Goal: Download file/media

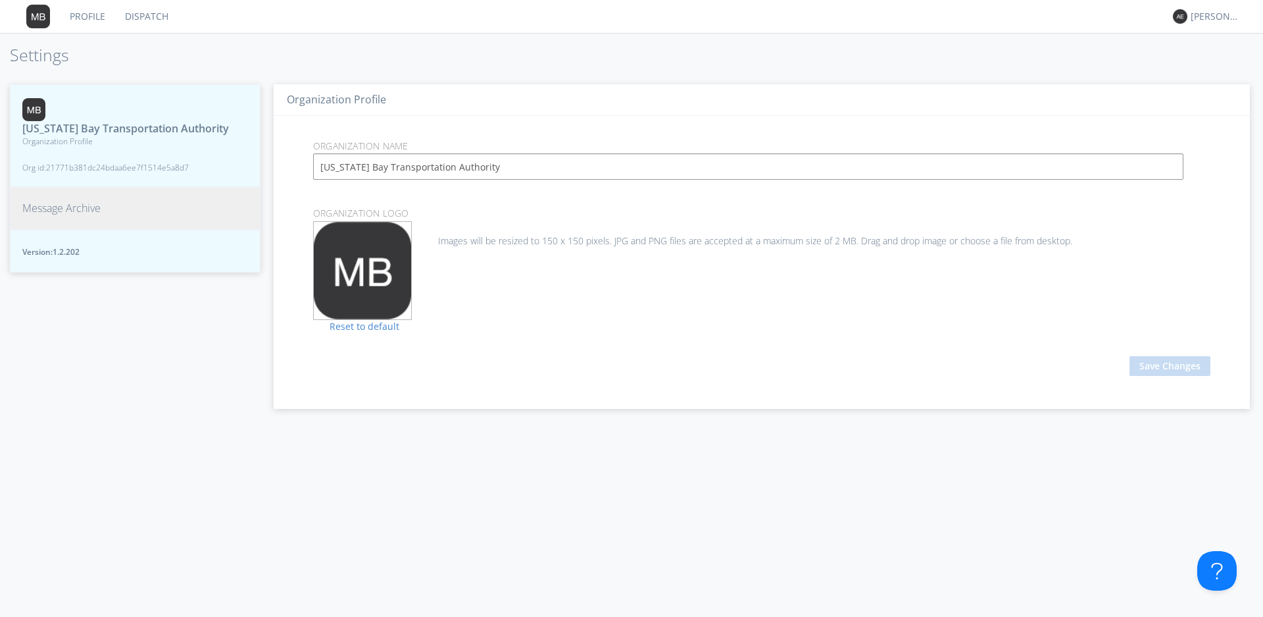
click at [77, 216] on span "Message Archive" at bounding box center [61, 208] width 78 height 15
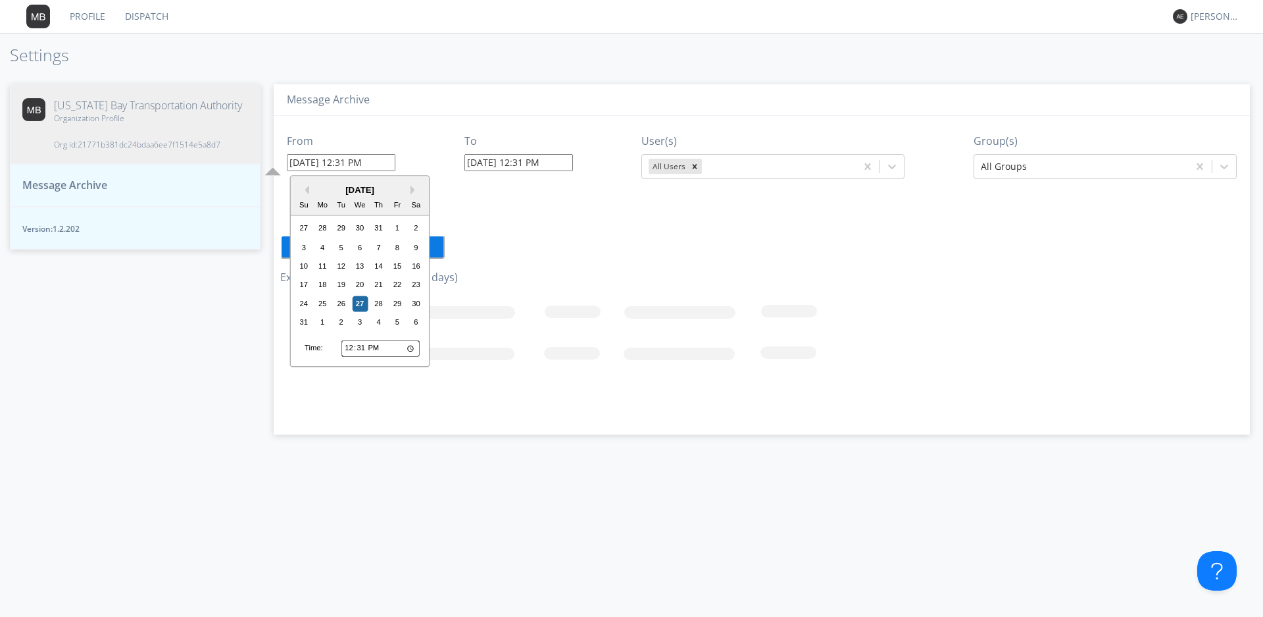
click at [314, 168] on input "[DATE] 12:31 PM" at bounding box center [341, 162] width 109 height 17
click at [342, 305] on div "26" at bounding box center [342, 303] width 16 height 16
type input "[DATE] 12:31 PM"
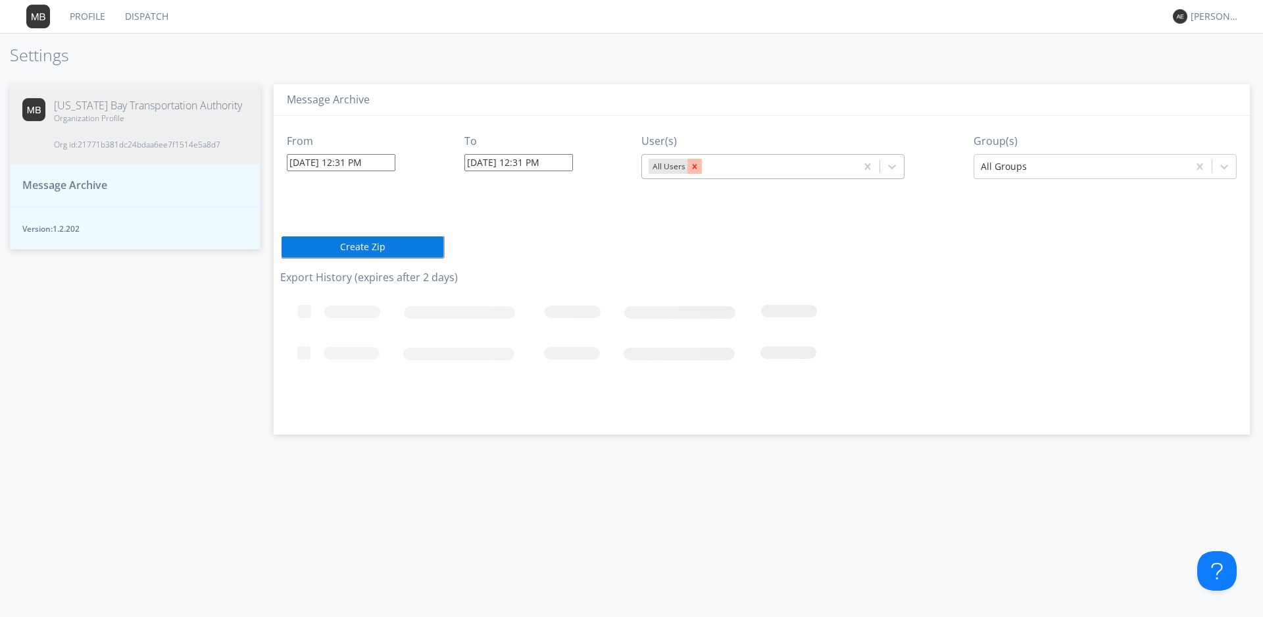
click at [695, 162] on icon "Remove All Users" at bounding box center [694, 166] width 9 height 9
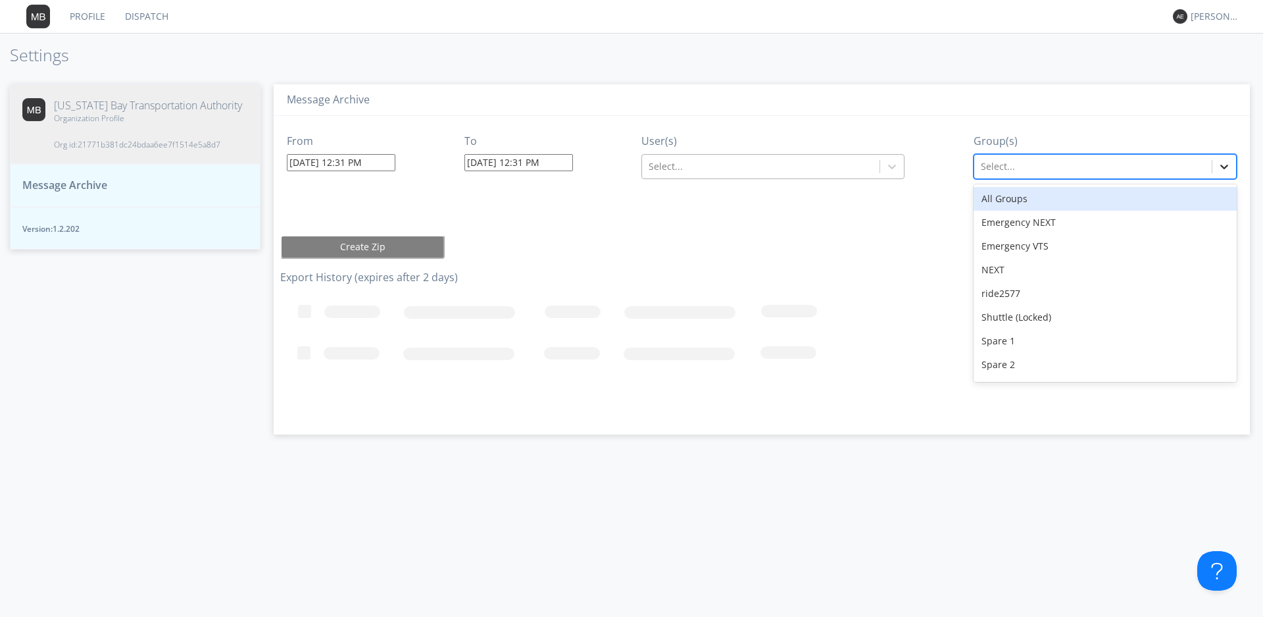
click at [1225, 166] on icon at bounding box center [1224, 166] width 13 height 13
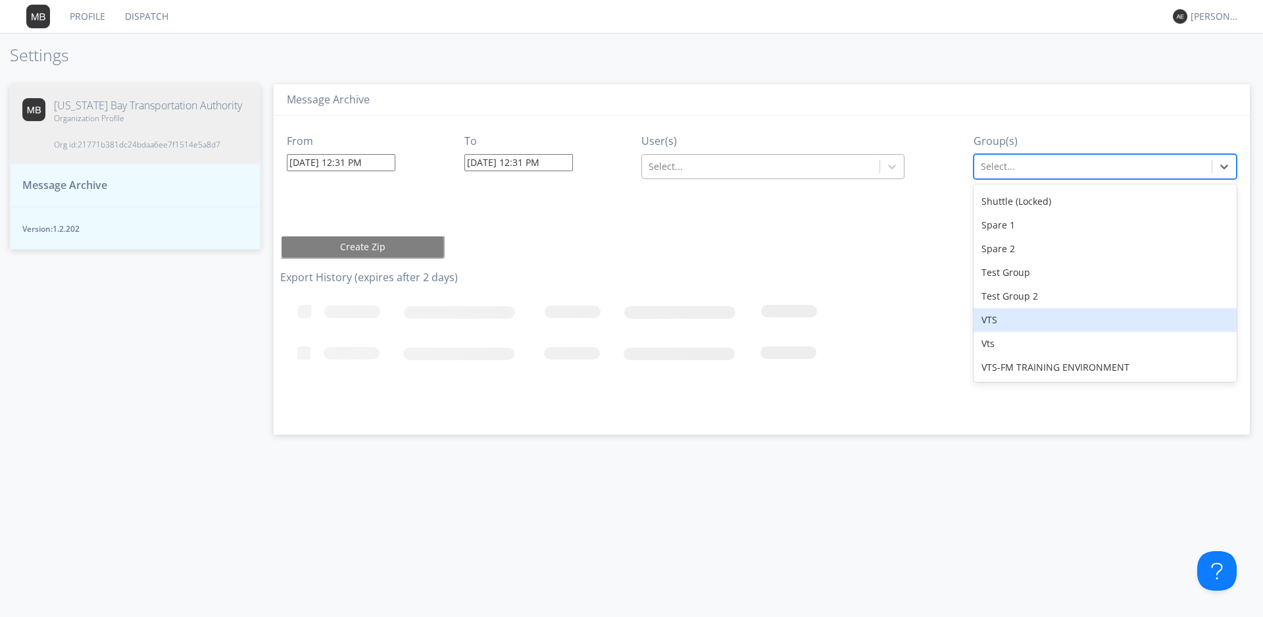
click at [1020, 311] on div "VTS" at bounding box center [1105, 320] width 263 height 24
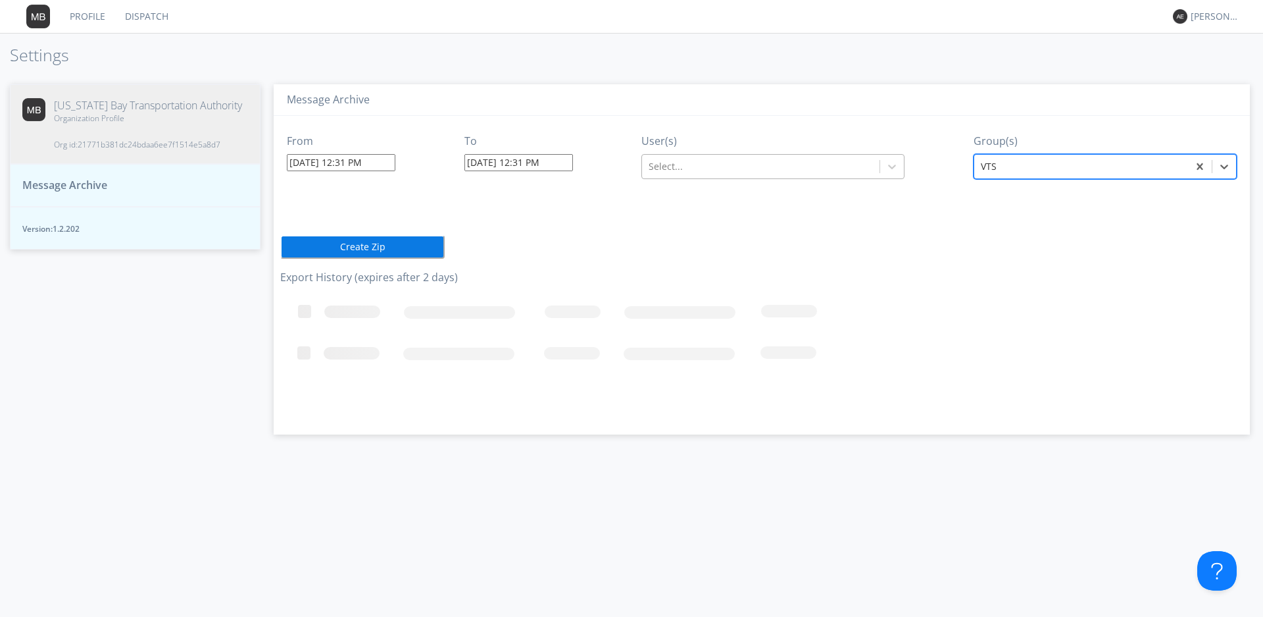
click at [831, 168] on div at bounding box center [761, 167] width 224 height 16
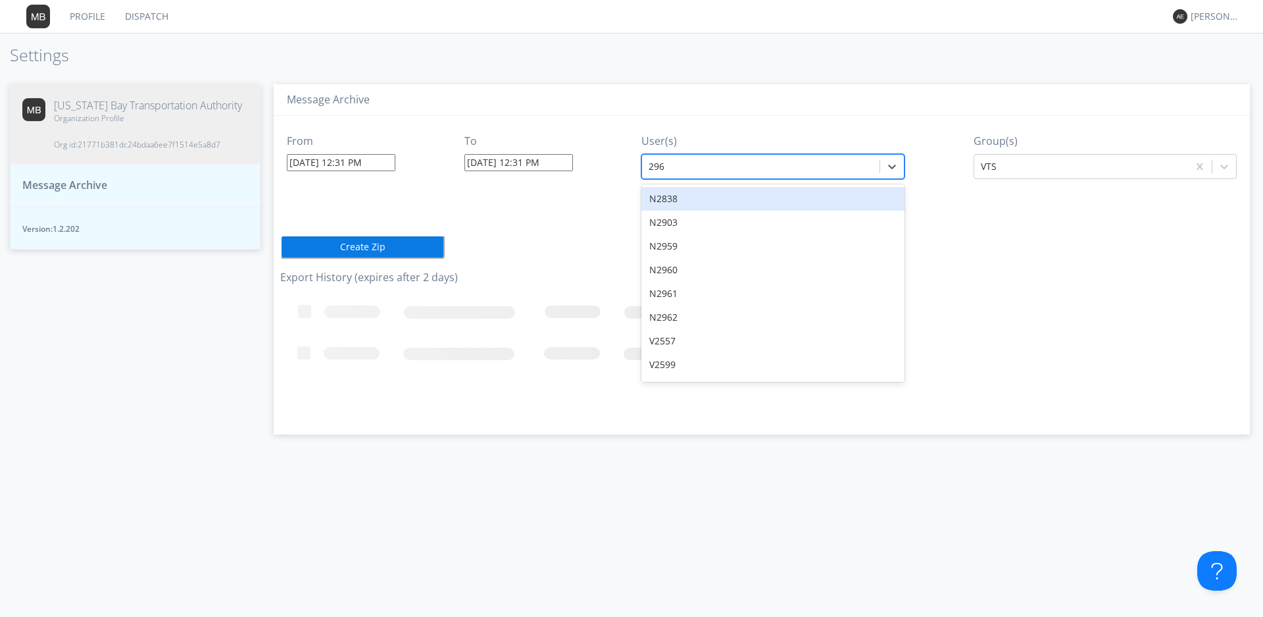
type input "2963"
click at [766, 196] on div "V2963" at bounding box center [773, 199] width 263 height 24
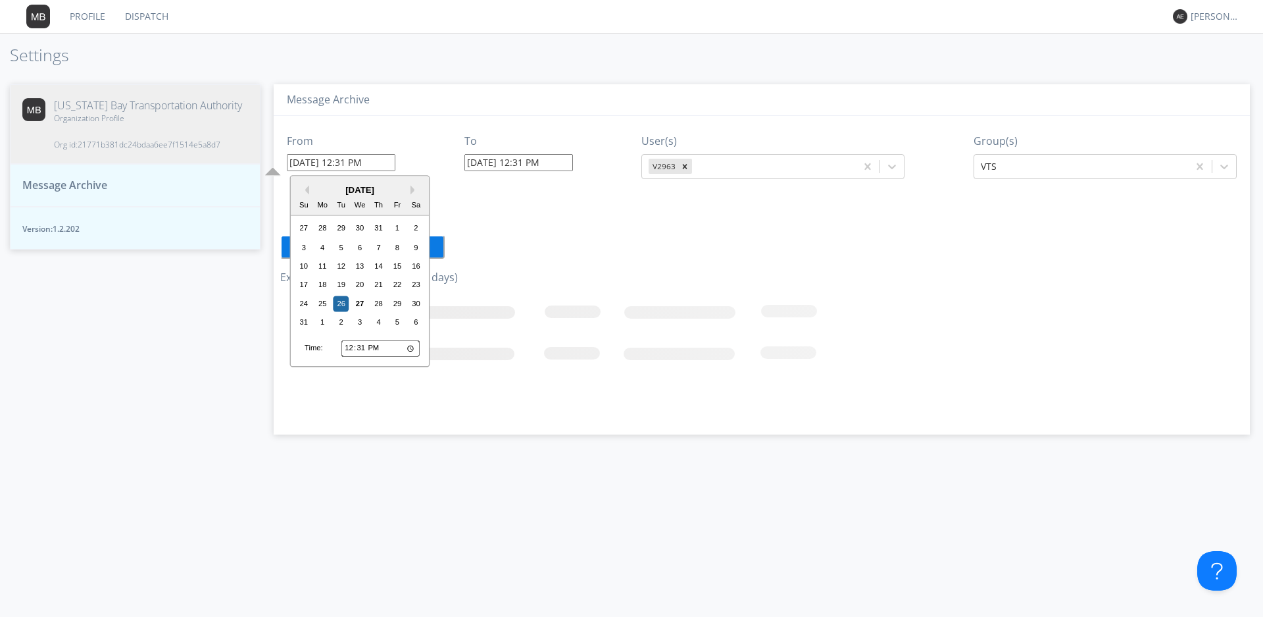
click at [365, 164] on input "[DATE] 12:31 PM" at bounding box center [341, 162] width 109 height 17
type input "[DATE] 12:00 PM"
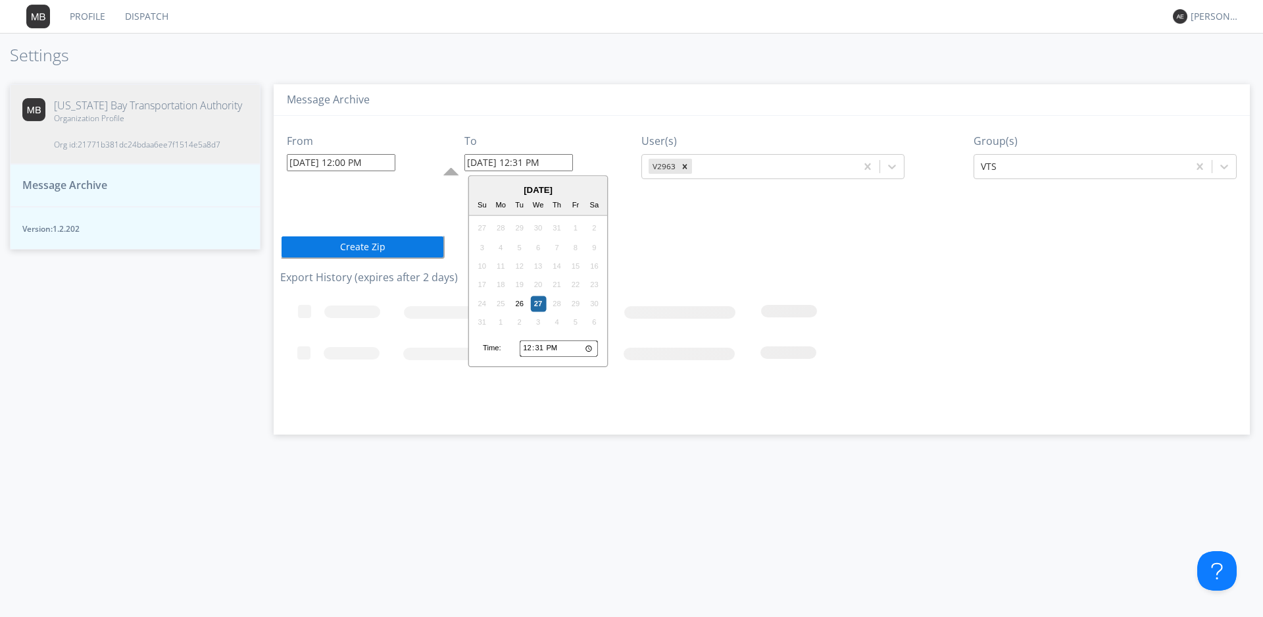
click at [540, 162] on input "[DATE] 12:31 PM" at bounding box center [519, 162] width 109 height 17
click at [795, 255] on div "From [DATE] 12:00 PM To [DATE] 3:00 PM [DATE] Su Mo Tu We Th Fr Sa 27 28 29 30 …" at bounding box center [761, 270] width 963 height 309
click at [491, 160] on input "[DATE] 3:00 PM" at bounding box center [519, 162] width 109 height 17
click at [521, 303] on div "26" at bounding box center [520, 303] width 16 height 16
click at [401, 255] on button "Create Zip" at bounding box center [362, 247] width 164 height 24
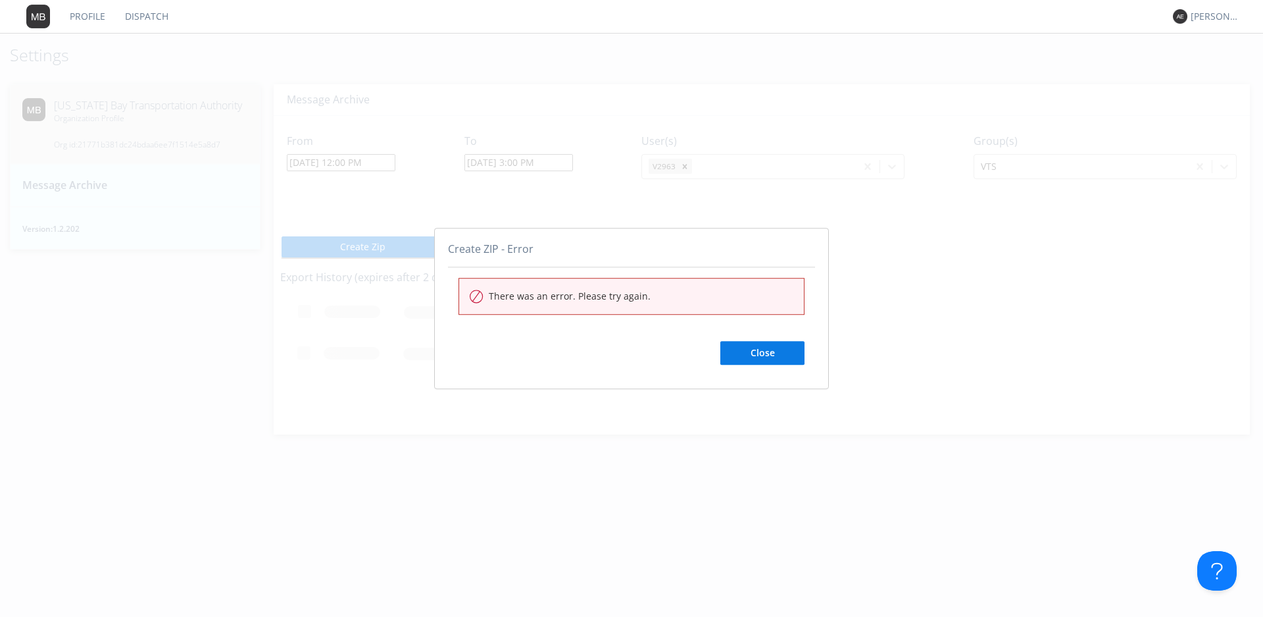
click at [761, 350] on button "Close" at bounding box center [762, 353] width 84 height 24
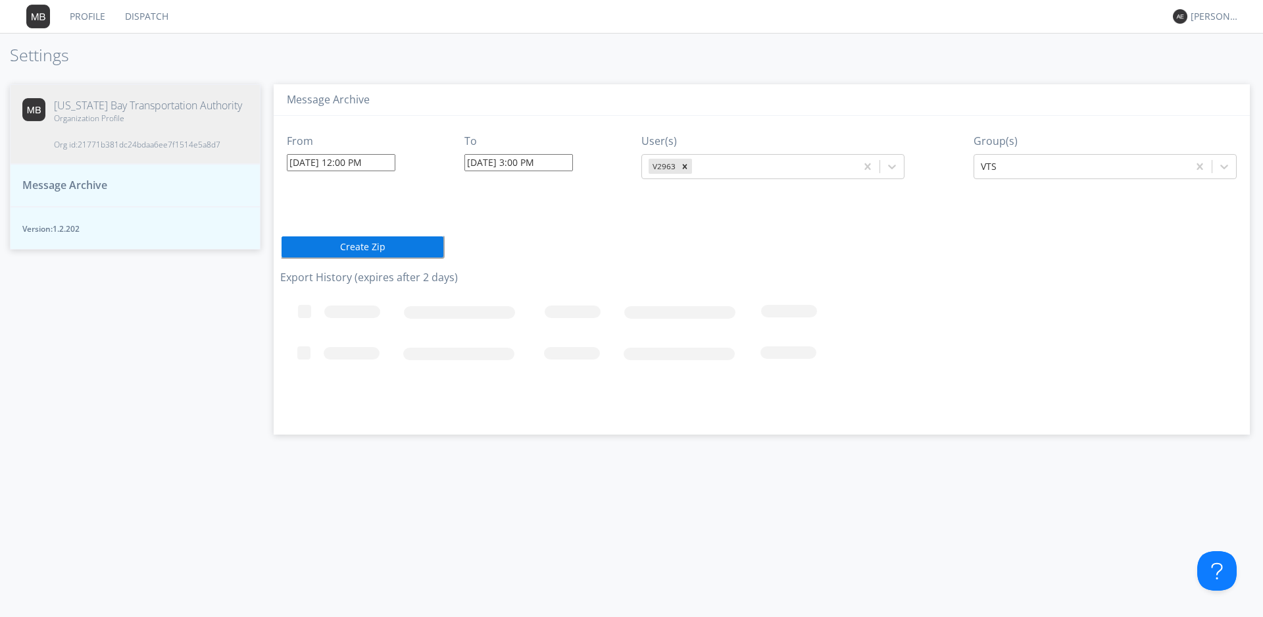
click at [370, 246] on button "Create Zip" at bounding box center [362, 247] width 164 height 24
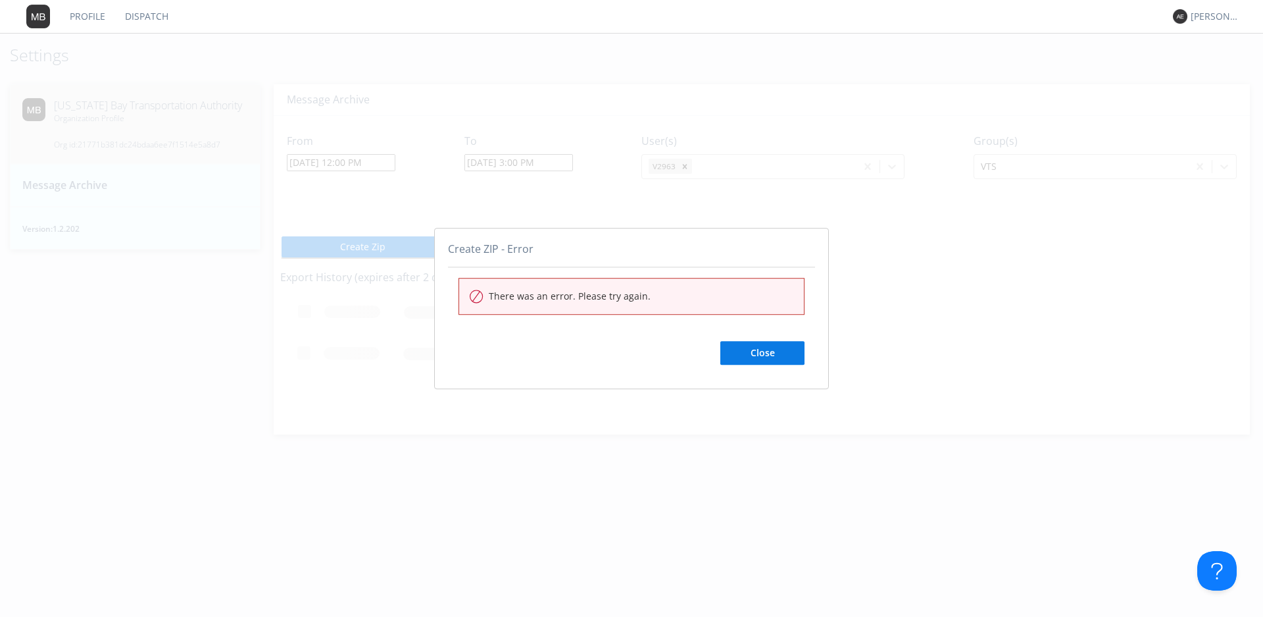
click at [752, 351] on button "Close" at bounding box center [762, 353] width 84 height 24
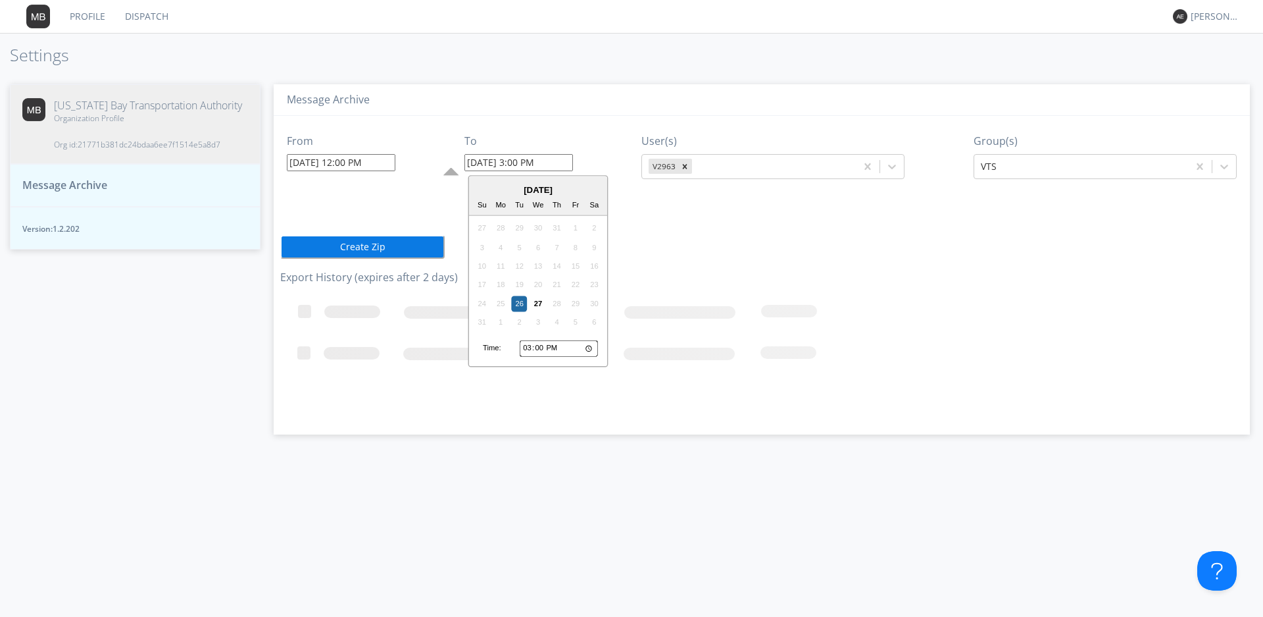
click at [563, 164] on input "[DATE] 3:00 PM" at bounding box center [519, 162] width 109 height 17
click at [518, 303] on div "26" at bounding box center [520, 303] width 16 height 16
click at [522, 166] on input "[DATE] 3:00 PM" at bounding box center [519, 162] width 109 height 17
click at [590, 350] on input "15:00" at bounding box center [559, 348] width 78 height 17
type input "[DATE] 3:01 PM"
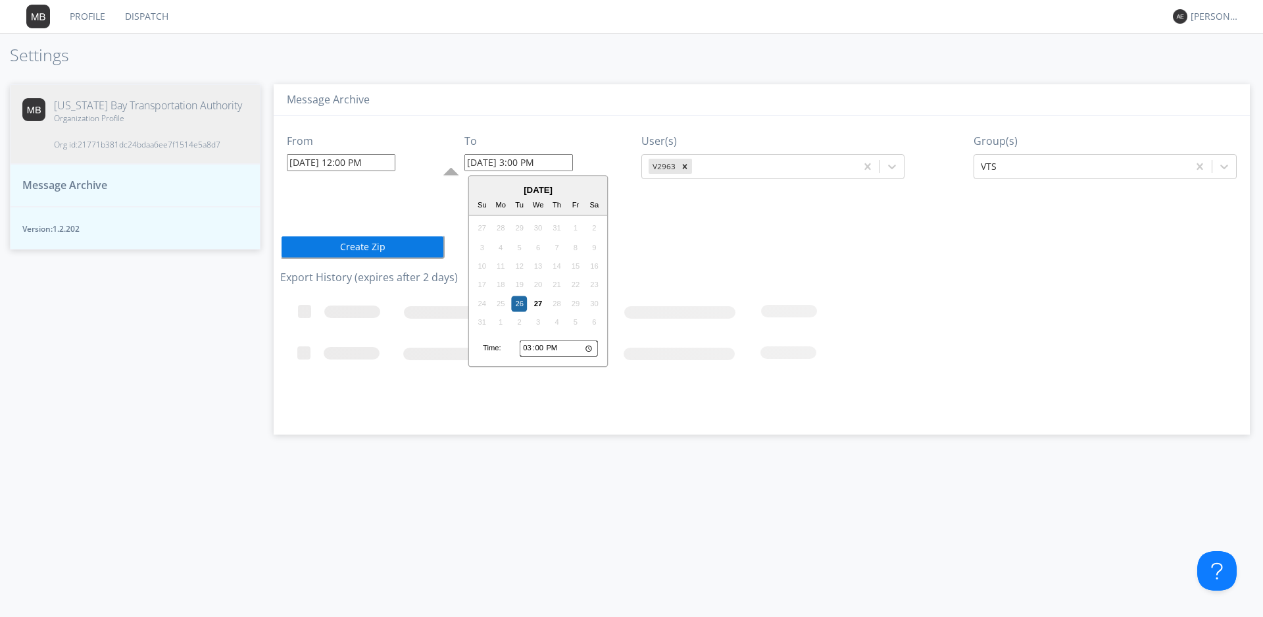
type input "15:01"
click at [653, 322] on icon "Loading..." at bounding box center [642, 356] width 724 height 132
click at [359, 247] on button "Create Zip" at bounding box center [362, 247] width 164 height 24
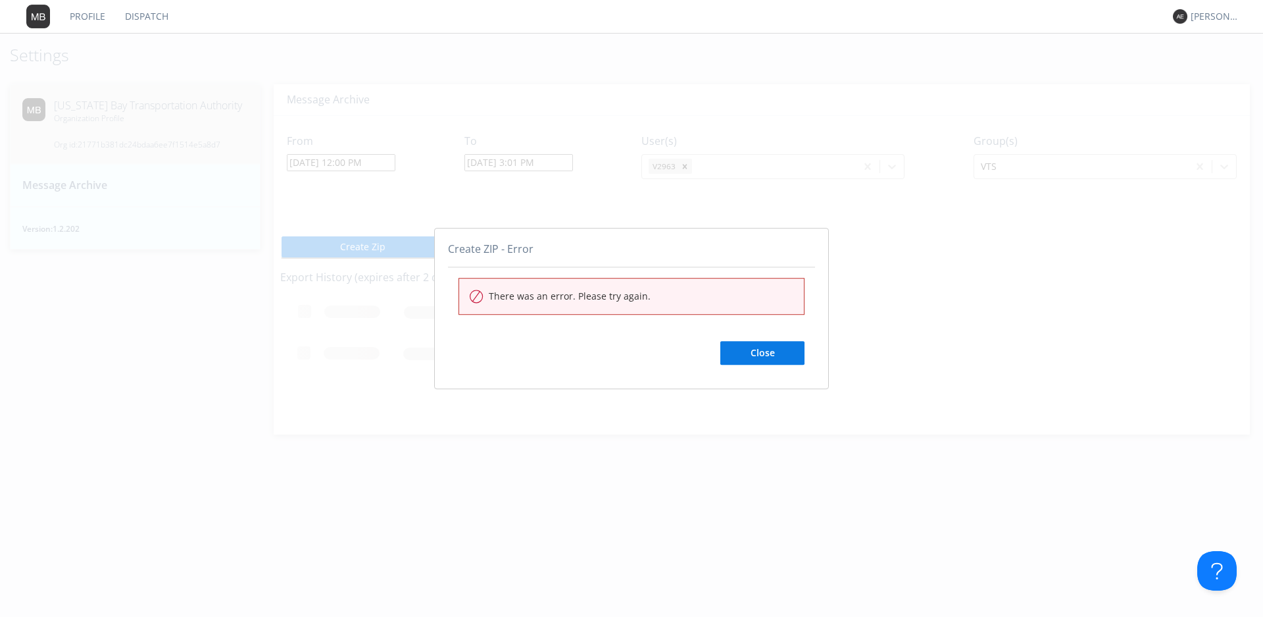
click at [769, 349] on button "Close" at bounding box center [762, 353] width 84 height 24
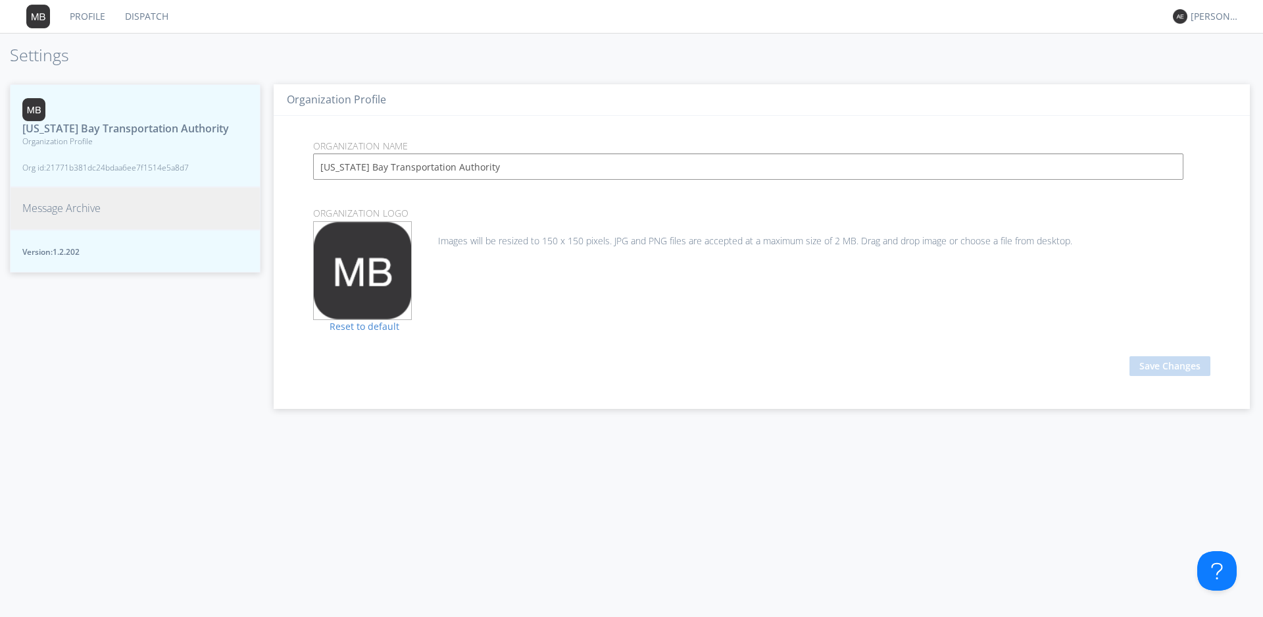
click at [38, 216] on span "Message Archive" at bounding box center [61, 208] width 78 height 15
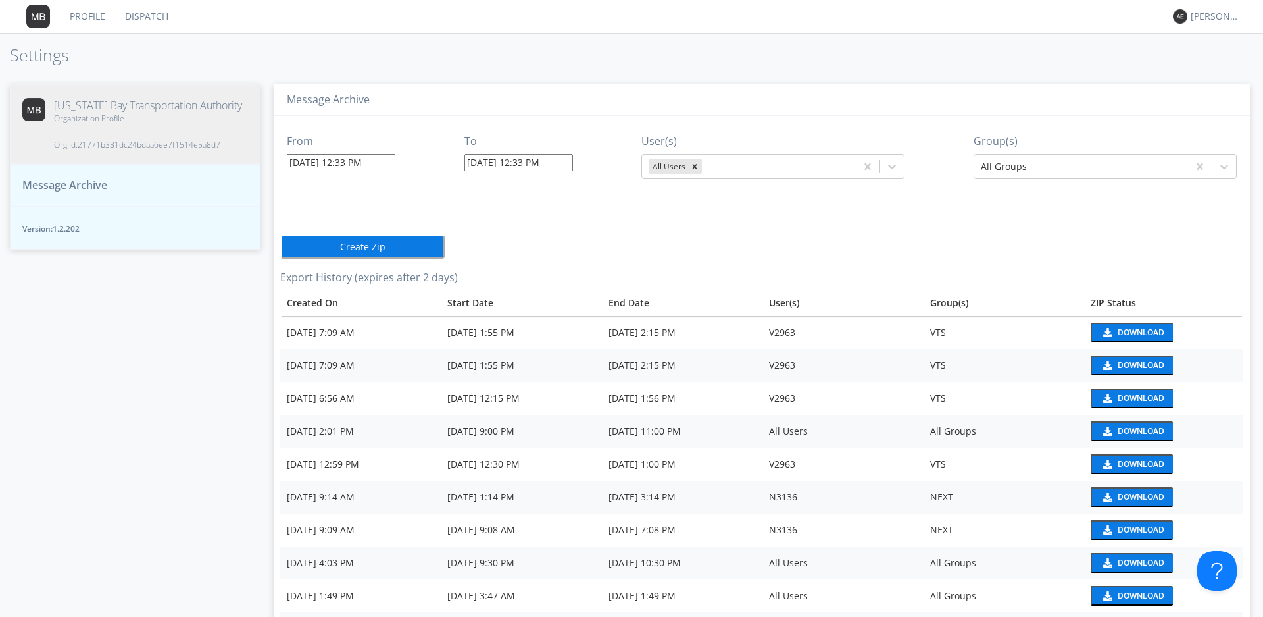
click at [310, 161] on input "08/27/2025 12:33 PM" at bounding box center [341, 162] width 109 height 17
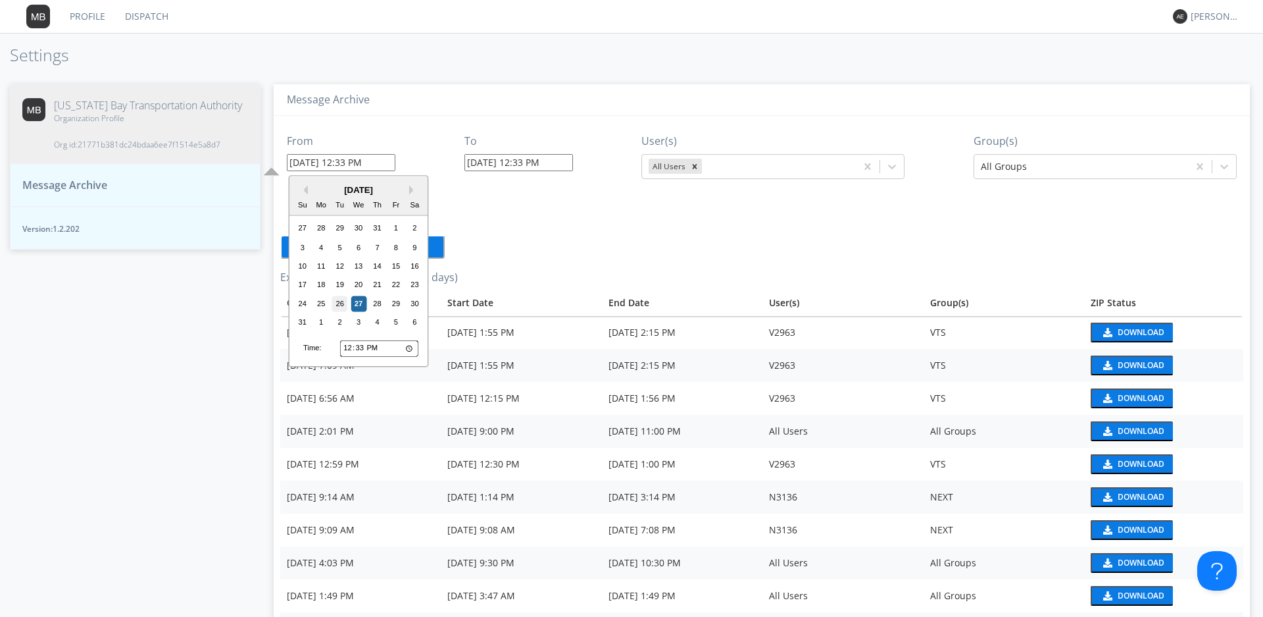
click at [341, 307] on div "26" at bounding box center [340, 303] width 16 height 16
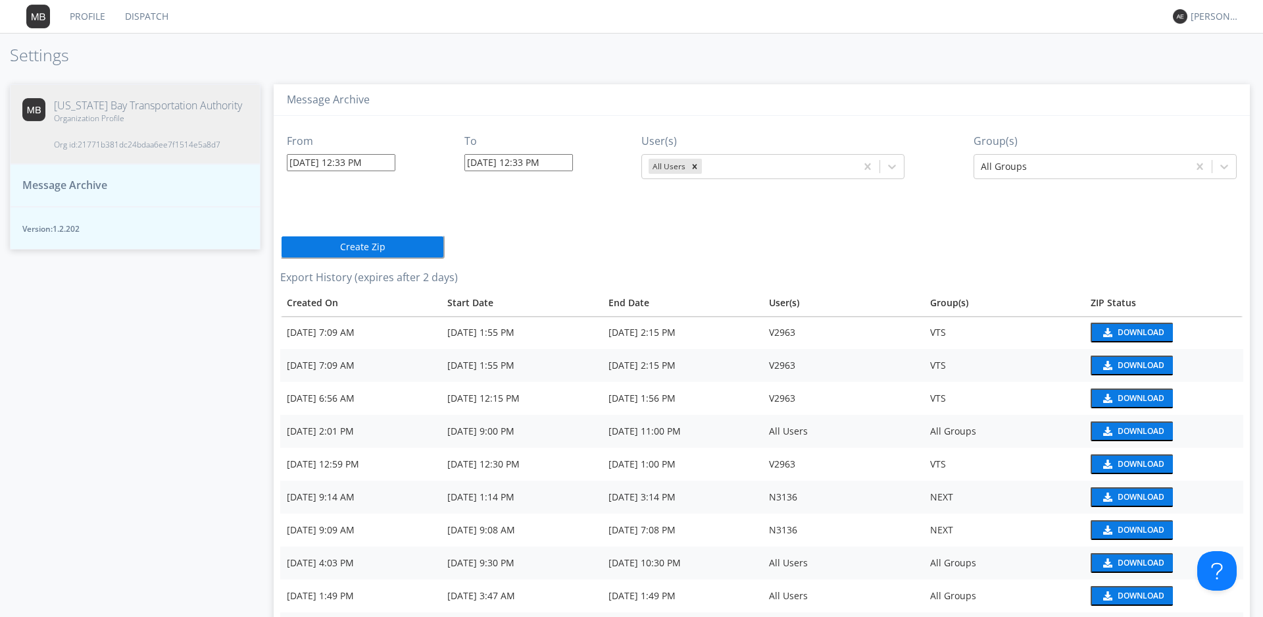
click at [367, 159] on input "08/26/2025 12:33 PM" at bounding box center [341, 162] width 109 height 17
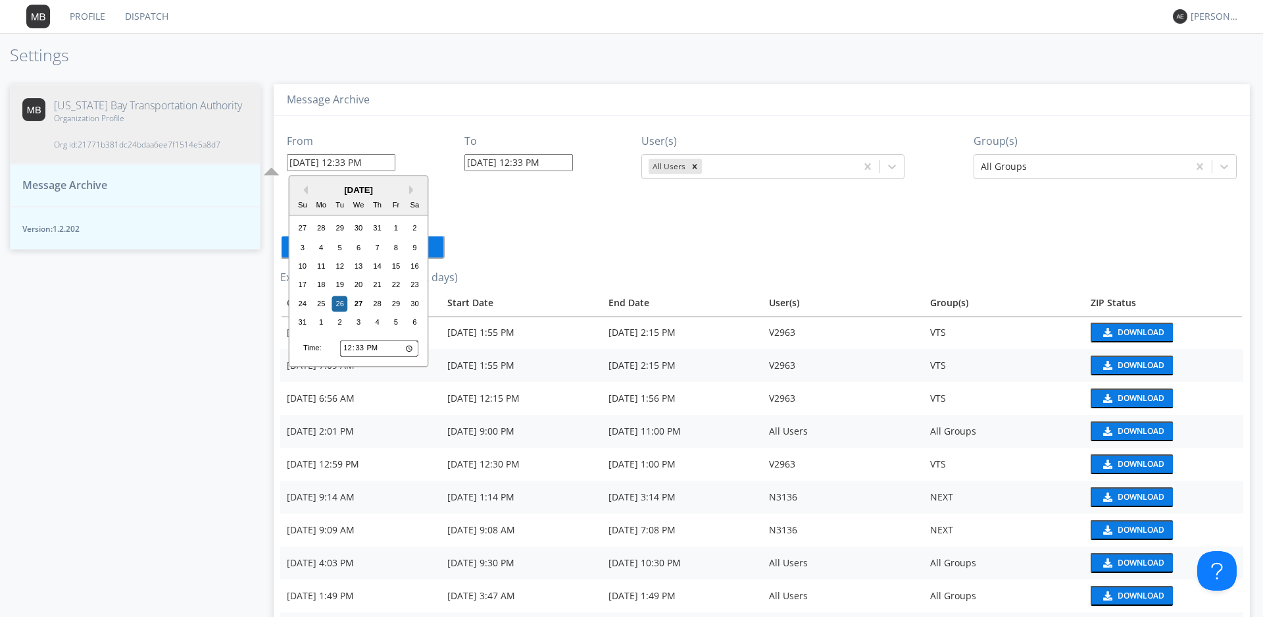
click at [382, 351] on input "12:33" at bounding box center [379, 348] width 78 height 17
click at [408, 349] on input "12:33" at bounding box center [379, 348] width 78 height 17
type input "08/26/2025 12:07 PM"
type input "12:07"
click at [605, 283] on h3 "Export History (expires after 2 days)" at bounding box center [761, 278] width 963 height 12
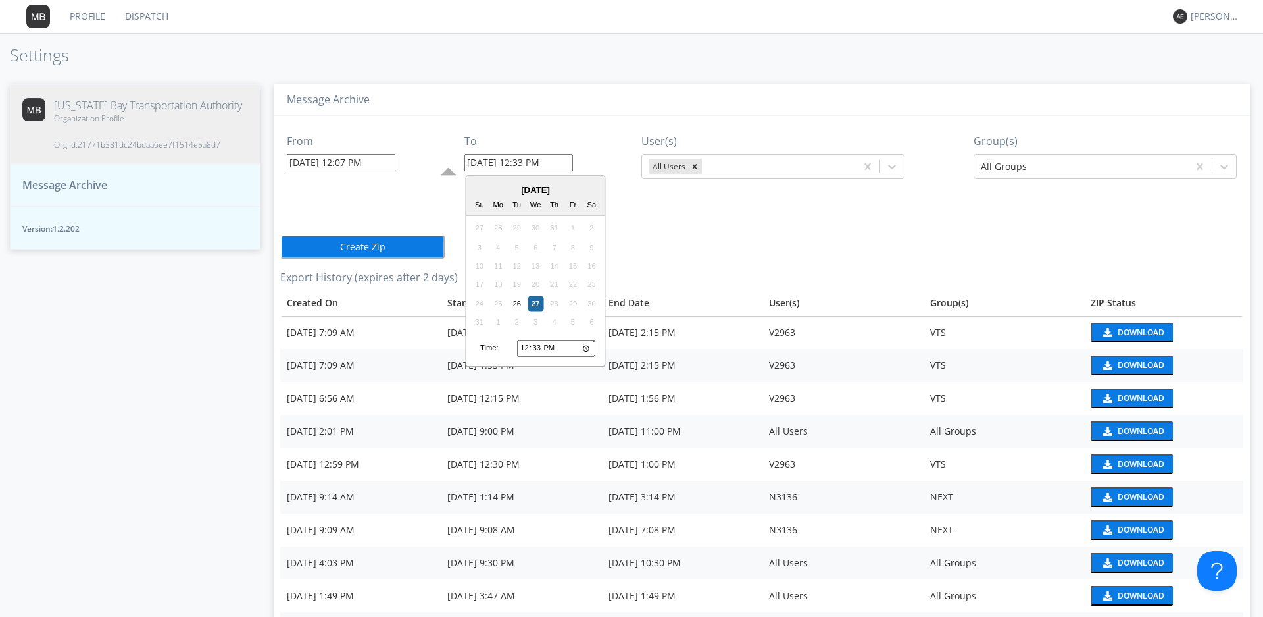
click at [485, 160] on input "08/27/2025 12:33 PM" at bounding box center [519, 162] width 109 height 17
click at [511, 308] on div "26" at bounding box center [517, 303] width 16 height 16
click at [537, 161] on input "08/26/2025 12:33 PM" at bounding box center [519, 162] width 109 height 17
click at [586, 347] on input "12:33" at bounding box center [556, 348] width 78 height 17
type input "08/26/2025 3:33 PM"
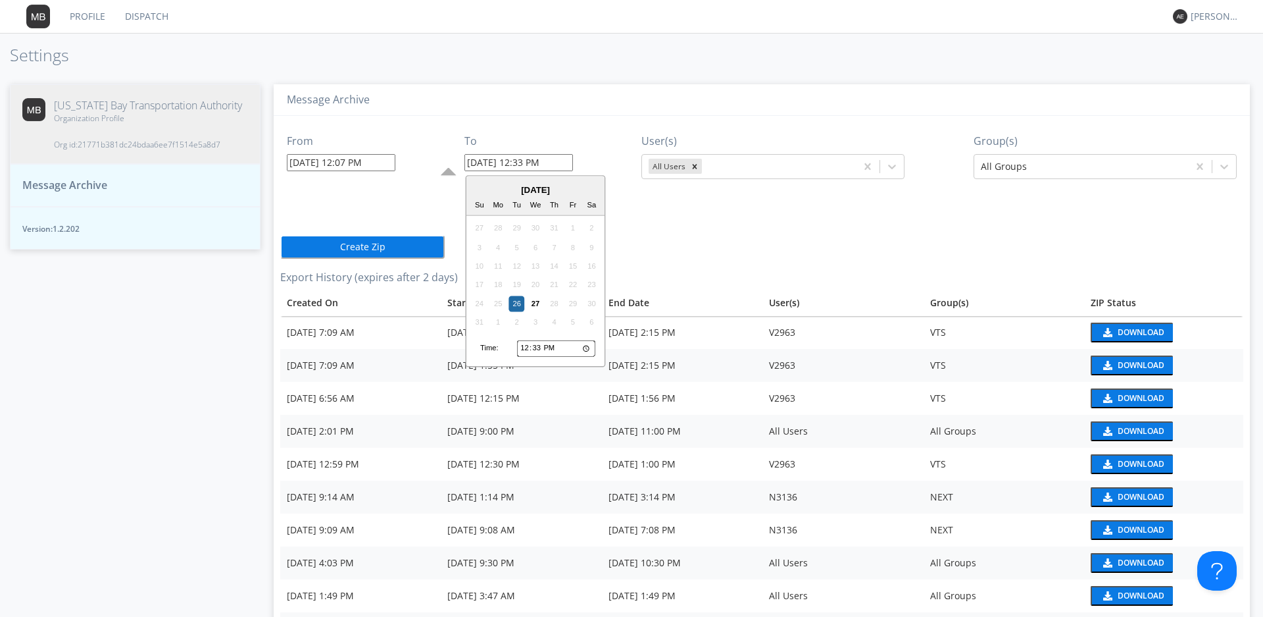
type input "15:33"
type input "[DATE] 3:00 PM"
type input "15:00"
click at [623, 201] on div "From 08/26/2025 12:07 PM To 08/26/2025 3:00 PM August 2025 Su Mo Tu We Th Fr Sa…" at bounding box center [761, 545] width 963 height 858
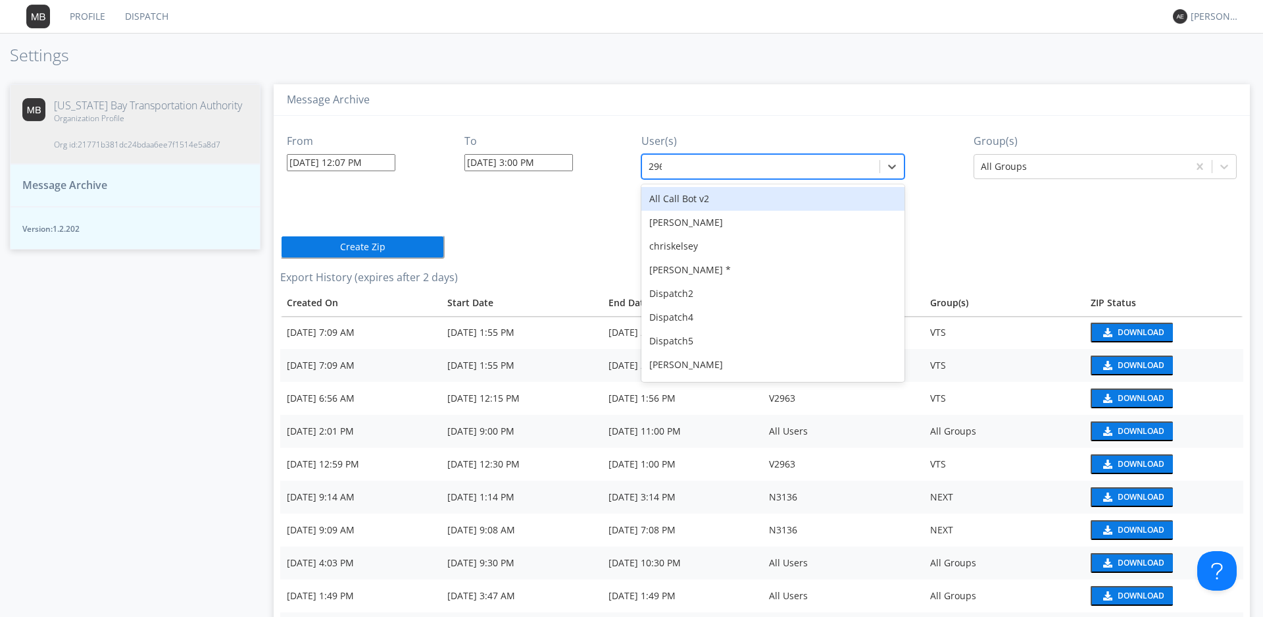
type input "2963"
click at [701, 197] on div "V2963" at bounding box center [773, 199] width 263 height 24
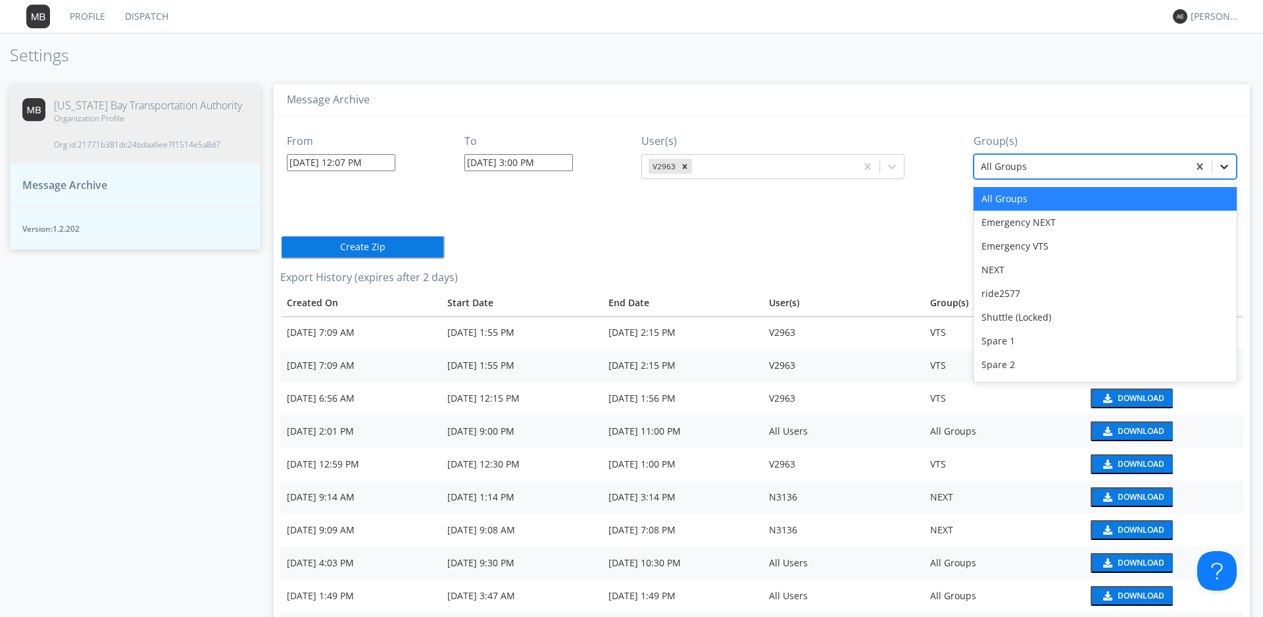
click at [1220, 163] on icon at bounding box center [1224, 166] width 13 height 13
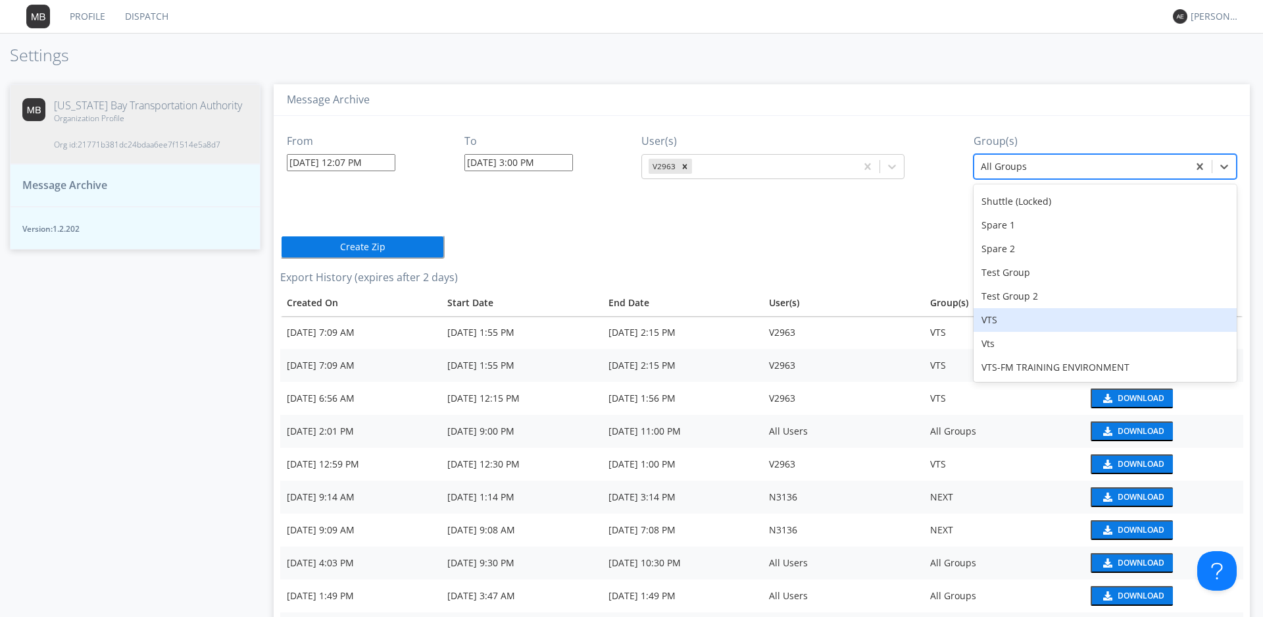
click at [1013, 317] on div "VTS" at bounding box center [1105, 320] width 263 height 24
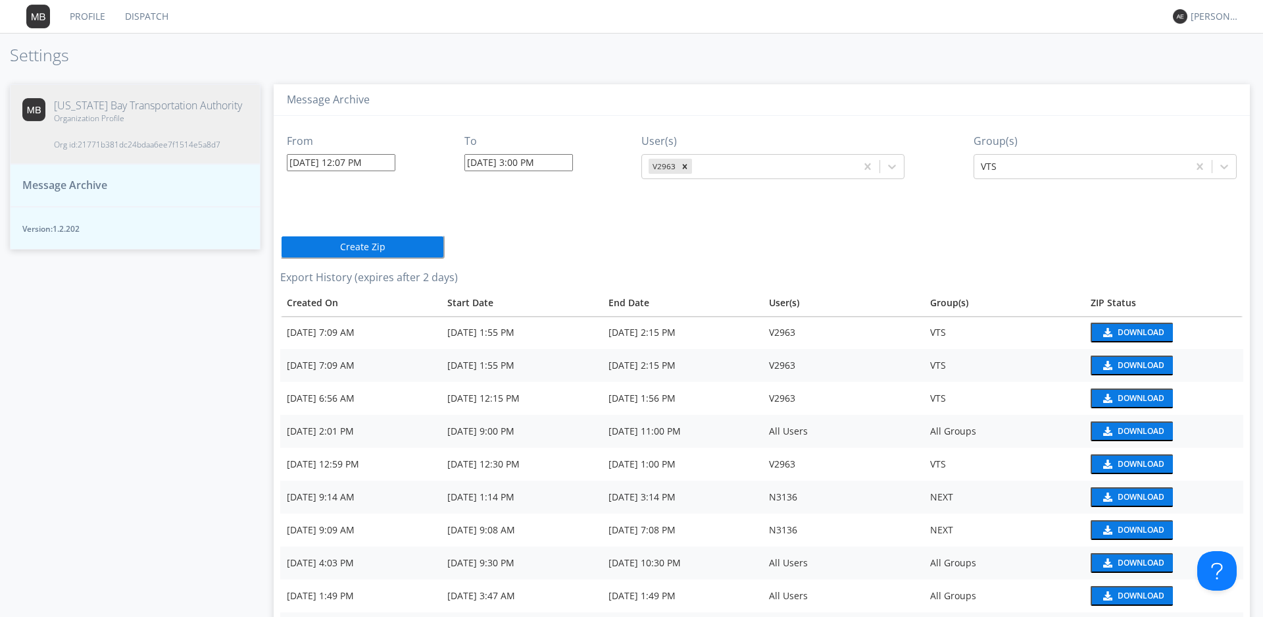
click at [978, 255] on div "From 08/26/2025 12:07 PM To 08/26/2025 3:00 PM User(s) V2963 Group(s) VTS Creat…" at bounding box center [761, 545] width 963 height 858
click at [382, 240] on button "Create Zip" at bounding box center [362, 247] width 164 height 24
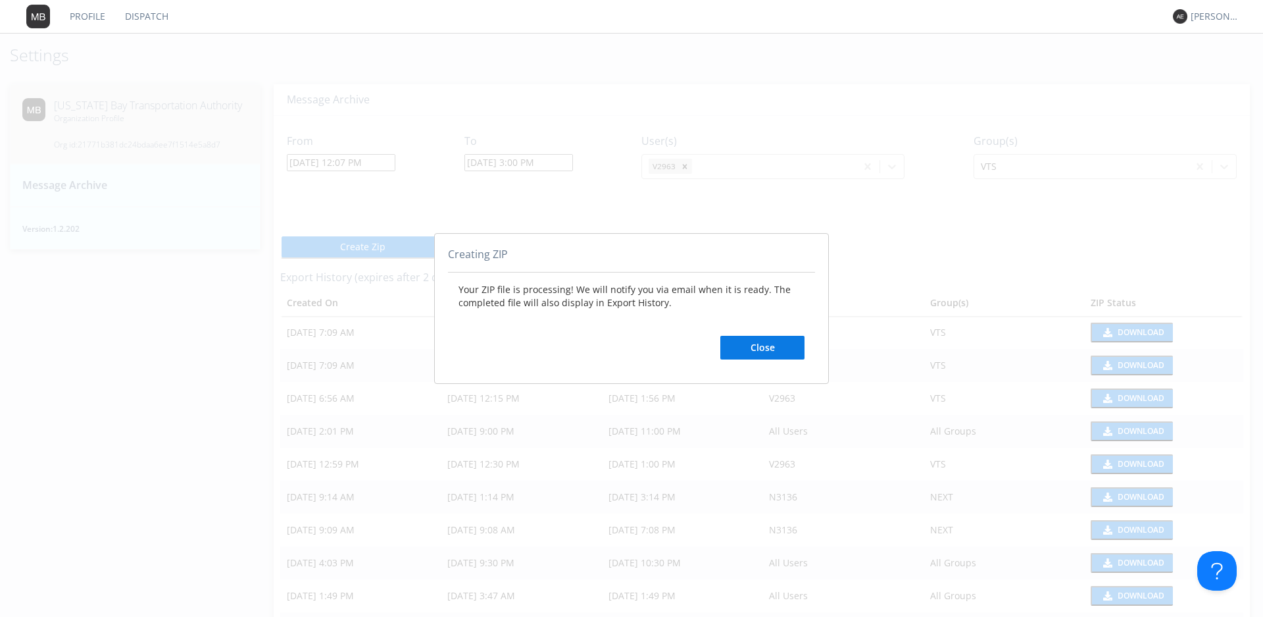
click at [776, 349] on button "Close" at bounding box center [762, 348] width 84 height 24
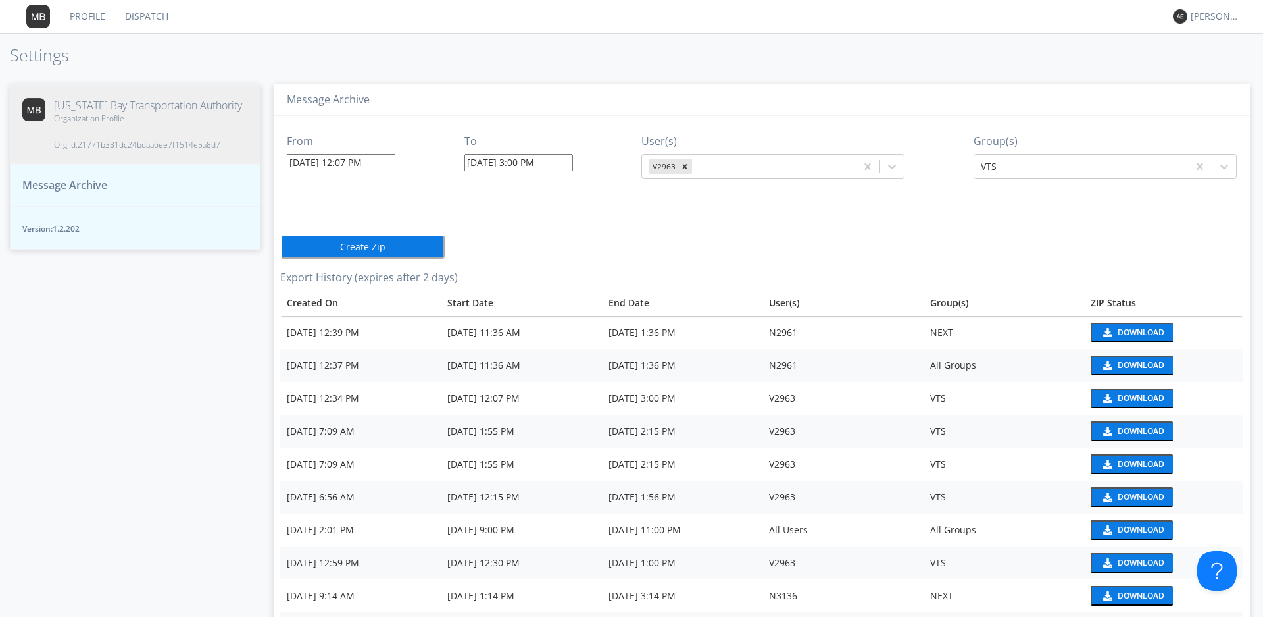
click at [361, 245] on button "Create Zip" at bounding box center [362, 247] width 164 height 24
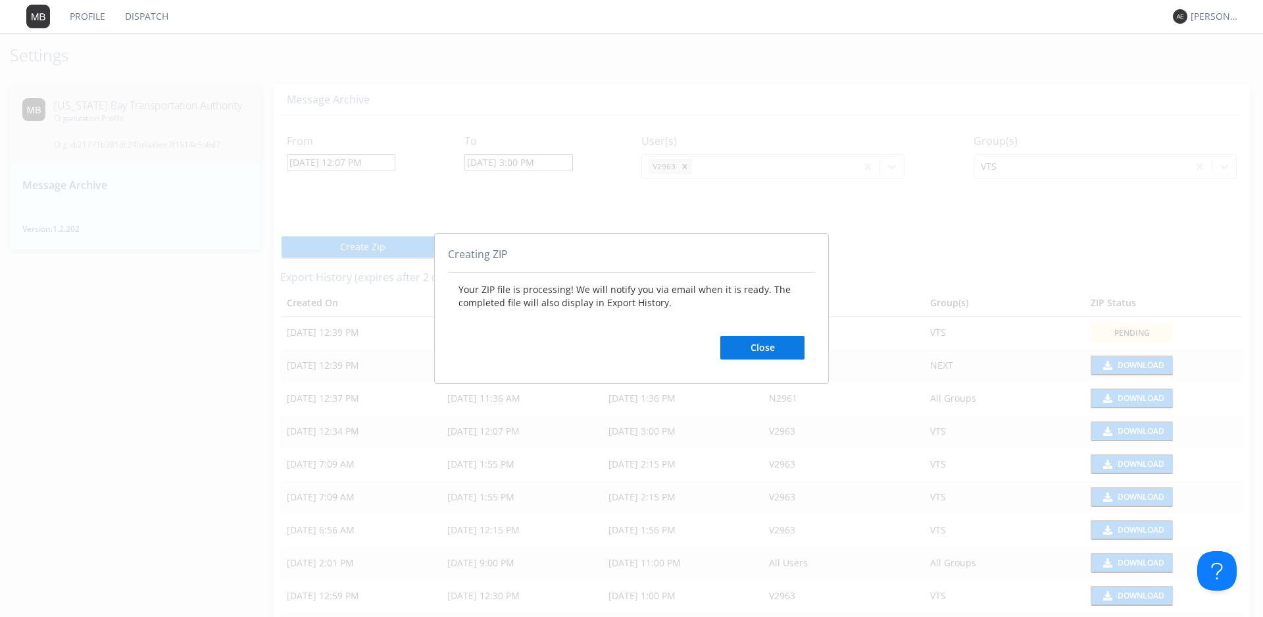
click at [909, 236] on div "Creating ZIP Your ZIP file is processing! We will notify you via email when it …" at bounding box center [631, 308] width 1263 height 617
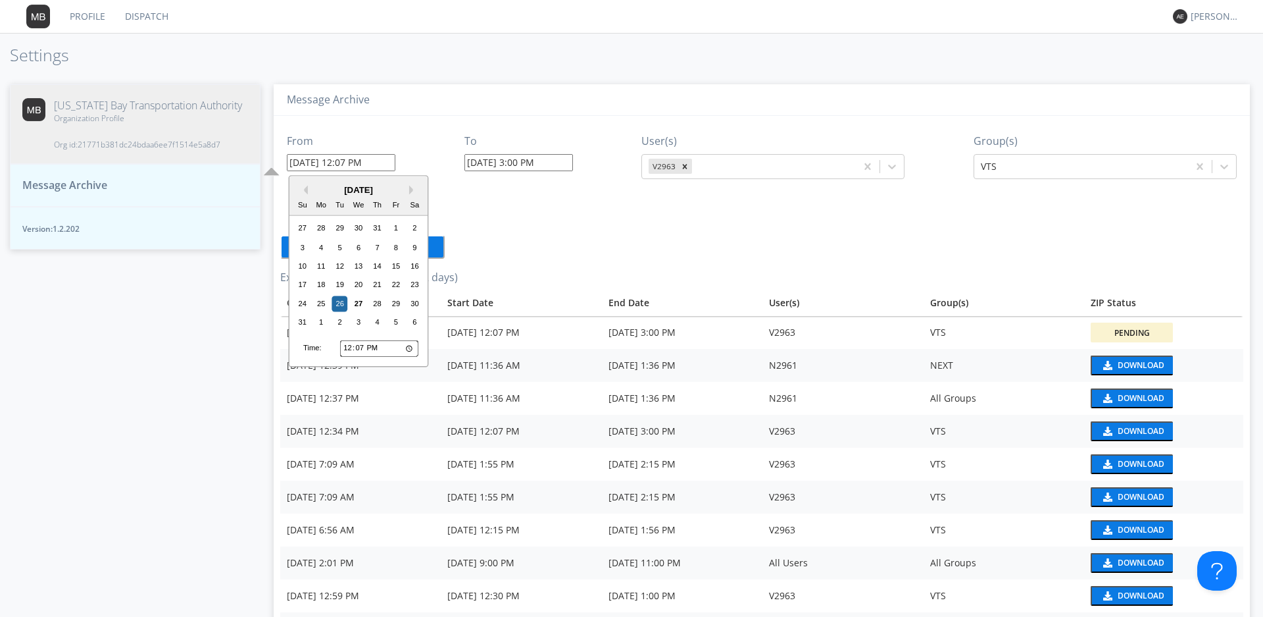
click at [314, 163] on input "08/26/2025 12:07 PM" at bounding box center [341, 162] width 109 height 17
click at [377, 284] on div "21" at bounding box center [378, 285] width 16 height 16
type input "08/21/2025 12:07 PM"
type input "08/27/2025 12:40 PM"
click at [359, 163] on input "08/21/2025 12:07 PM" at bounding box center [341, 162] width 109 height 17
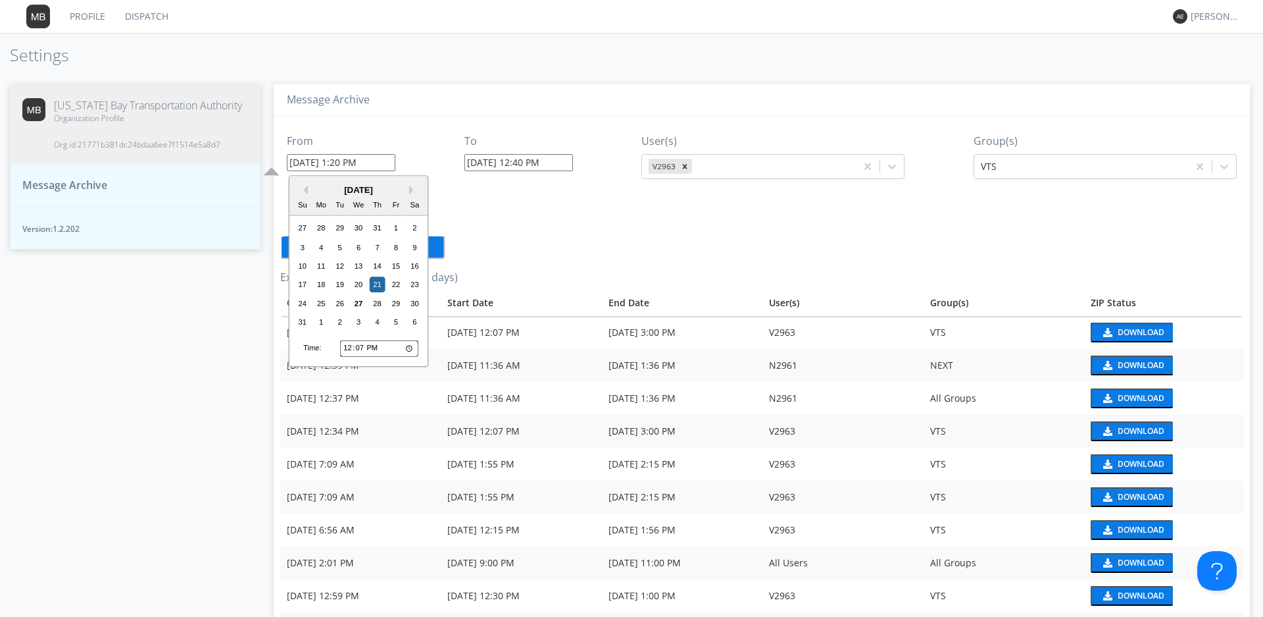
type input "08/21/2025 1:20 PM"
click at [492, 160] on input "08/27/2025 12:40 PM" at bounding box center [519, 162] width 109 height 17
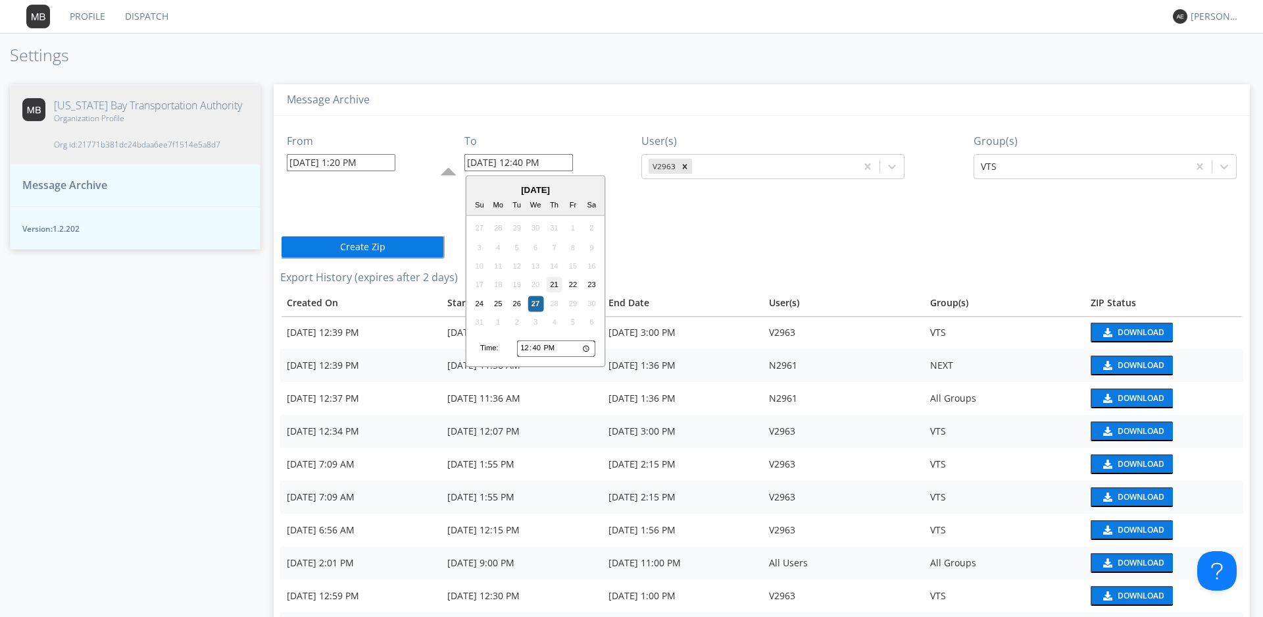
click at [555, 284] on div "21" at bounding box center [555, 285] width 16 height 16
click at [553, 164] on input "08/21/2025 12:40 PM" at bounding box center [519, 162] width 109 height 17
click at [545, 349] on input "12:40" at bounding box center [556, 348] width 78 height 17
click at [582, 345] on input "12:40" at bounding box center [556, 348] width 78 height 17
type input "08/21/2025 2:40 PM"
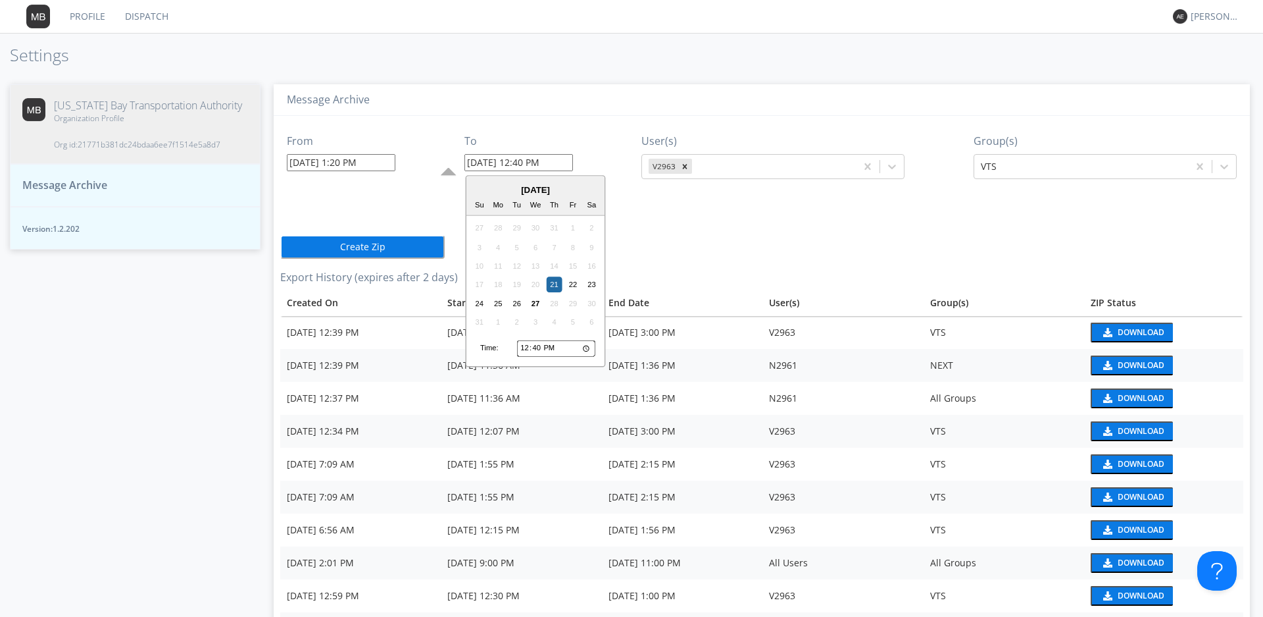
type input "14:40"
type input "08/21/2025 2:46 PM"
type input "14:46"
click at [672, 251] on div "From 08/21/2025 1:20 PM To 08/21/2025 2:46 PM August 2025 Su Mo Tu We Th Fr Sa …" at bounding box center [761, 611] width 963 height 990
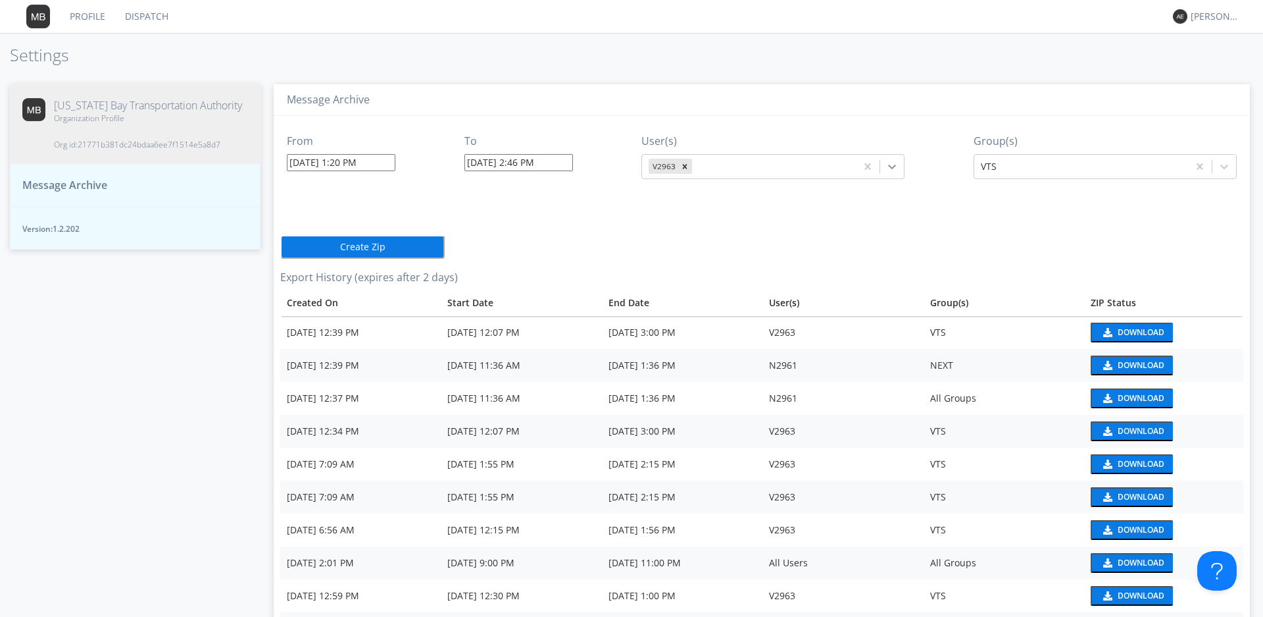
click at [888, 166] on icon at bounding box center [892, 166] width 13 height 13
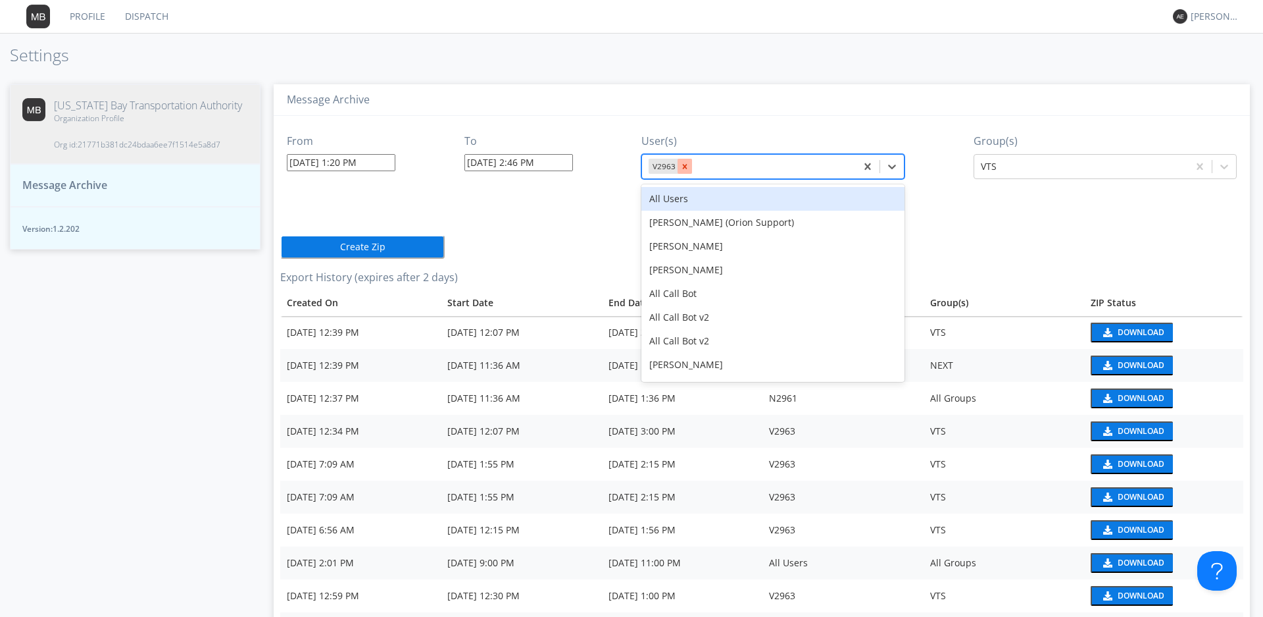
click at [684, 170] on icon "Remove V2963" at bounding box center [684, 166] width 9 height 9
type input "3076"
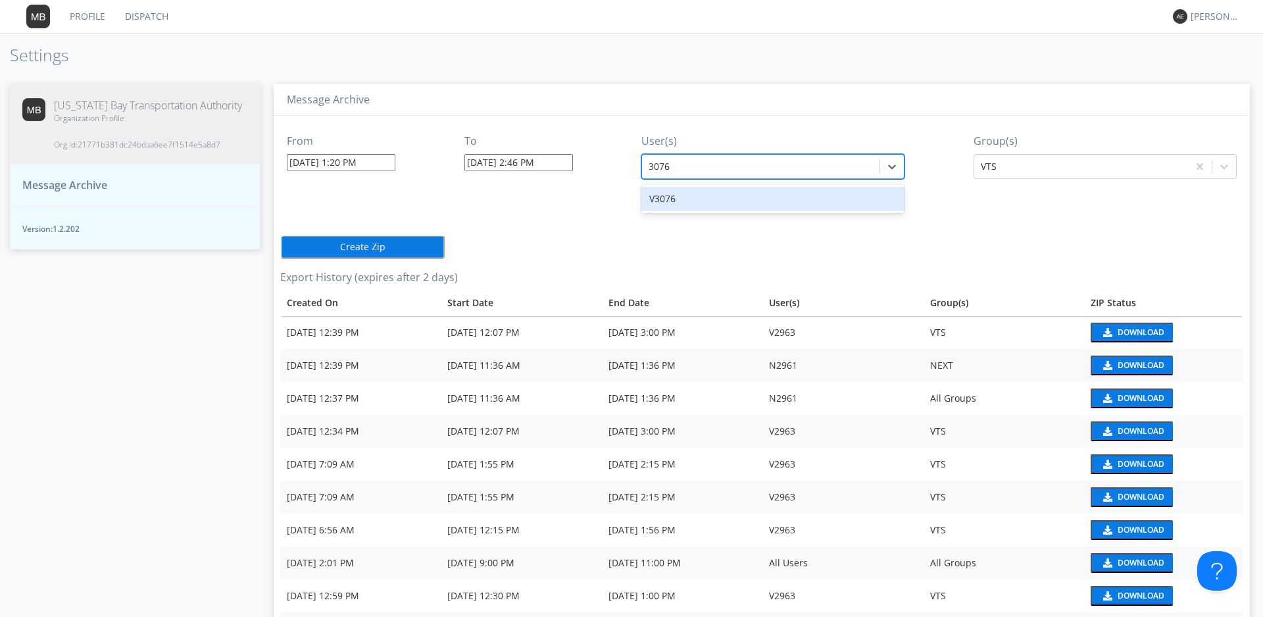
click at [703, 199] on div "V3076" at bounding box center [773, 199] width 263 height 24
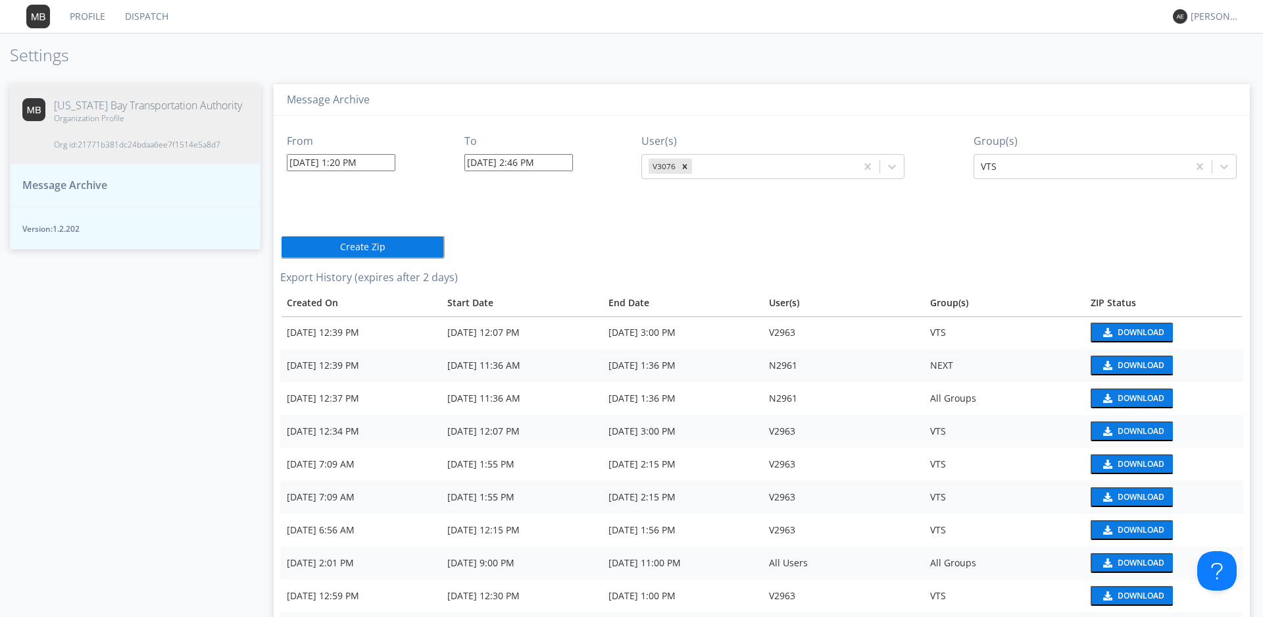
click at [392, 249] on button "Create Zip" at bounding box center [362, 247] width 164 height 24
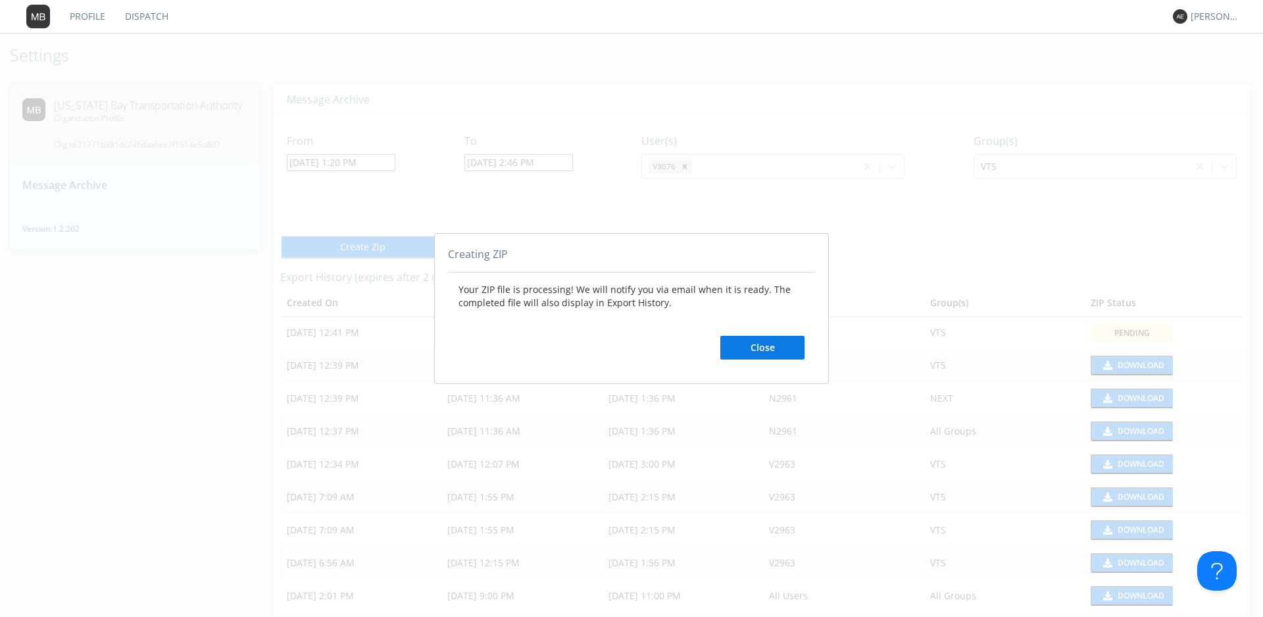
click at [741, 352] on button "Close" at bounding box center [762, 348] width 84 height 24
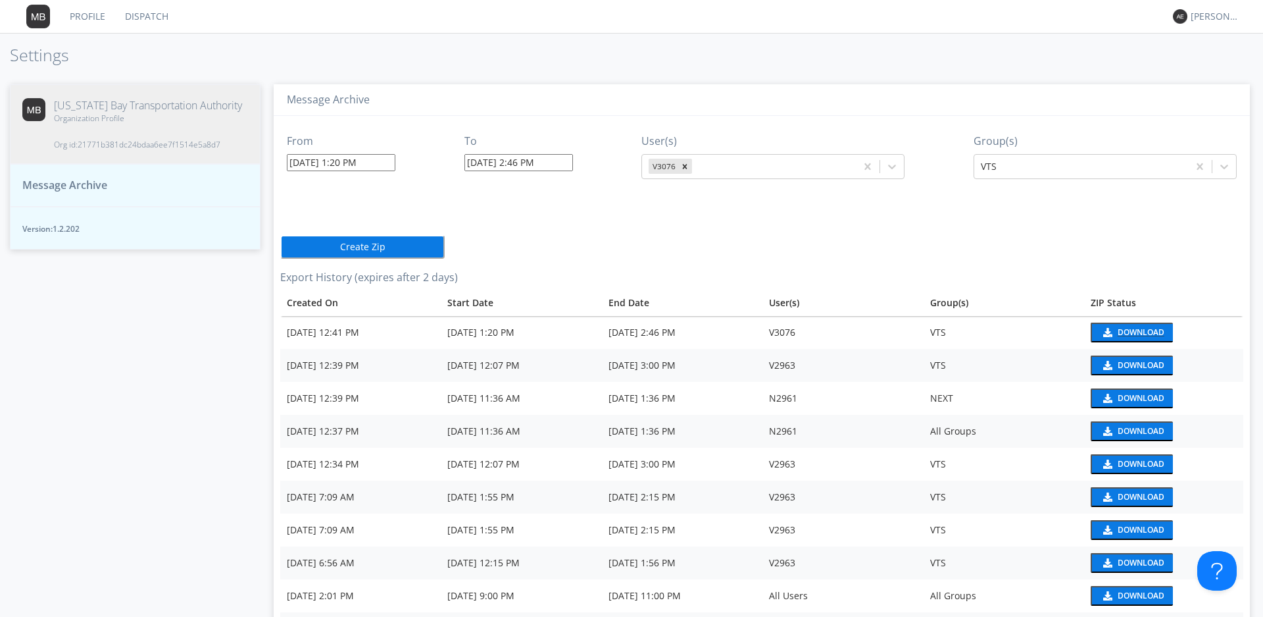
click at [1116, 325] on button "Download" at bounding box center [1132, 332] width 82 height 20
